Goal: Information Seeking & Learning: Learn about a topic

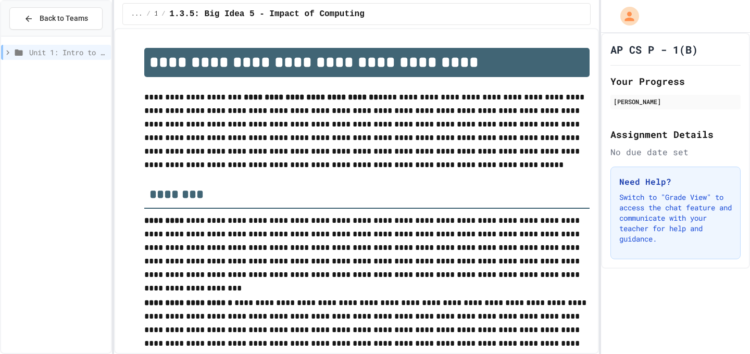
click at [7, 50] on icon at bounding box center [7, 52] width 3 height 5
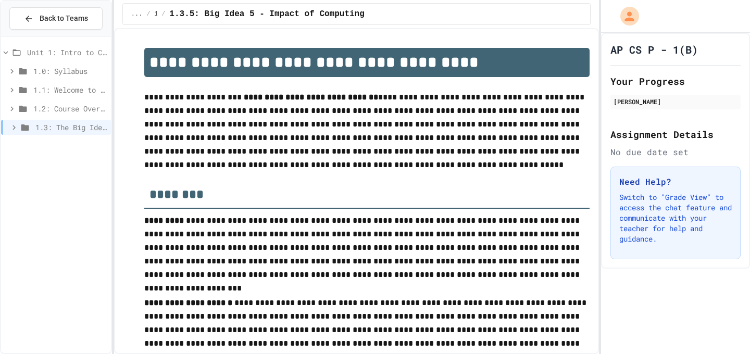
click at [10, 77] on div "1.0: Syllabus" at bounding box center [56, 71] width 110 height 15
click at [47, 88] on span "1.0.1: AP Computer Science Principles in Python Course Syllabus" at bounding box center [73, 89] width 68 height 11
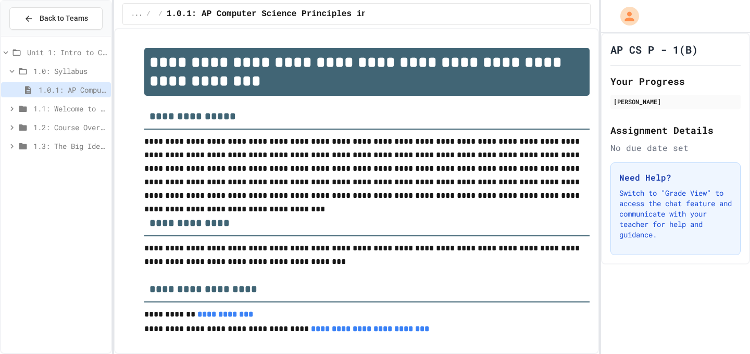
click at [16, 107] on icon at bounding box center [11, 108] width 9 height 9
click at [11, 168] on icon at bounding box center [11, 164] width 9 height 9
click at [12, 221] on icon at bounding box center [11, 221] width 3 height 5
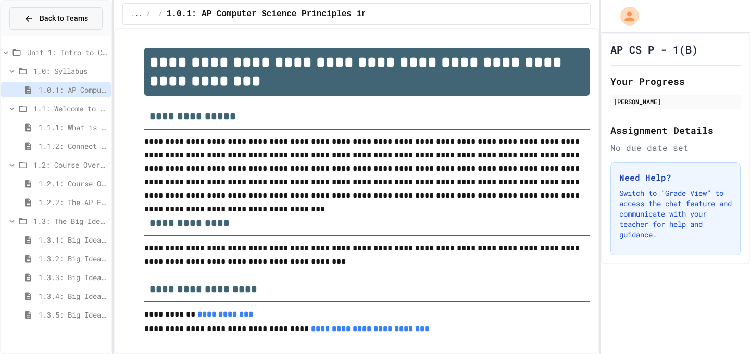
click at [66, 22] on span "Back to Teams" at bounding box center [64, 18] width 48 height 11
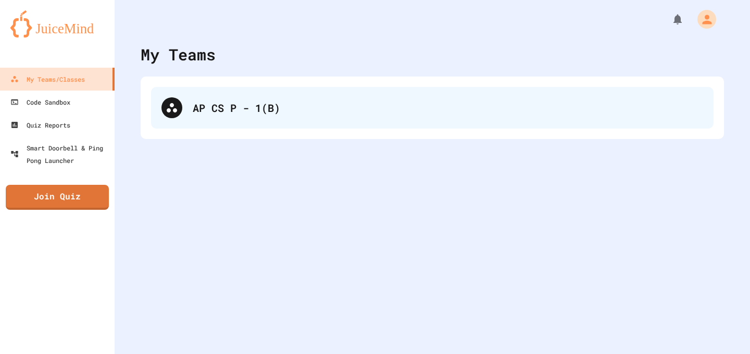
click at [182, 123] on div "AP CS P - 1(B)" at bounding box center [432, 108] width 562 height 42
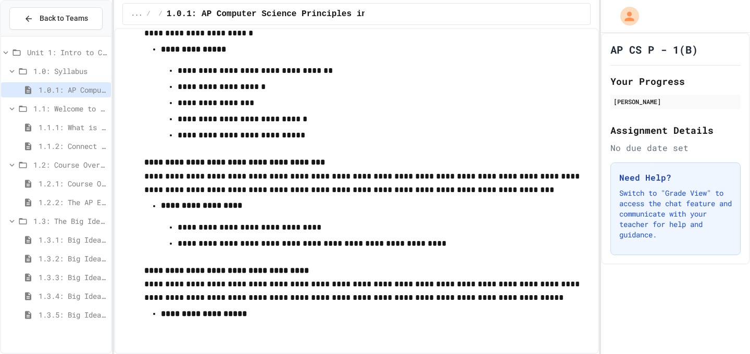
scroll to position [6259, 0]
click at [75, 109] on span "1.1: Welcome to Computer Science" at bounding box center [69, 108] width 73 height 11
click at [62, 108] on span "1.1: Welcome to Computer Science" at bounding box center [69, 108] width 73 height 11
click at [51, 127] on span "1.1.1: What is Computer Science?" at bounding box center [73, 127] width 68 height 11
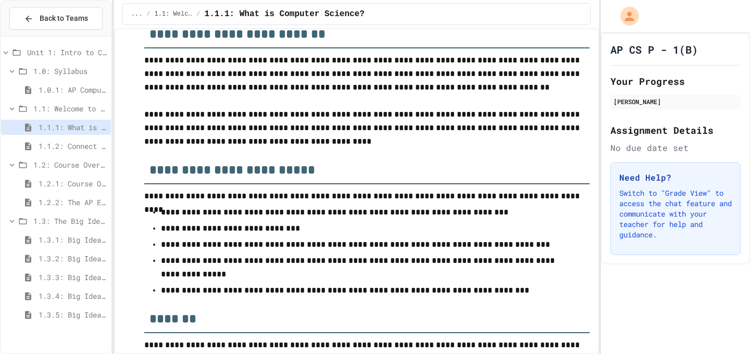
scroll to position [4365, 0]
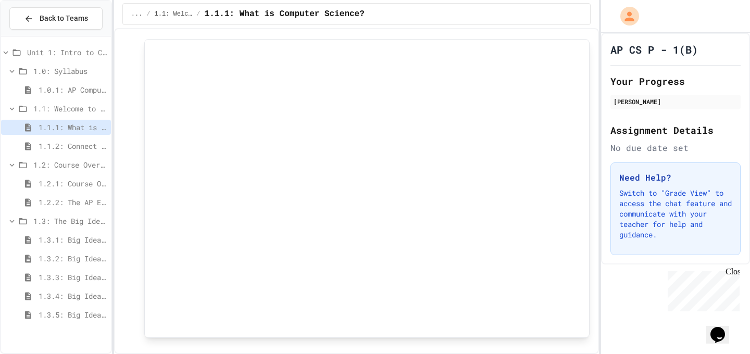
click at [34, 50] on span "Unit 1: Intro to Computer Science" at bounding box center [67, 52] width 80 height 11
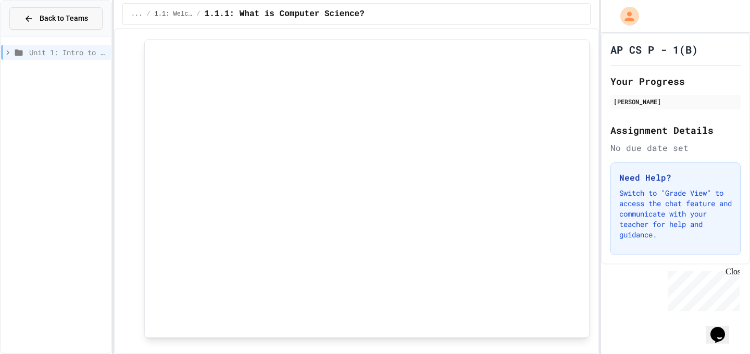
click at [43, 25] on button "Back to Teams" at bounding box center [55, 18] width 93 height 22
